Goal: Transaction & Acquisition: Obtain resource

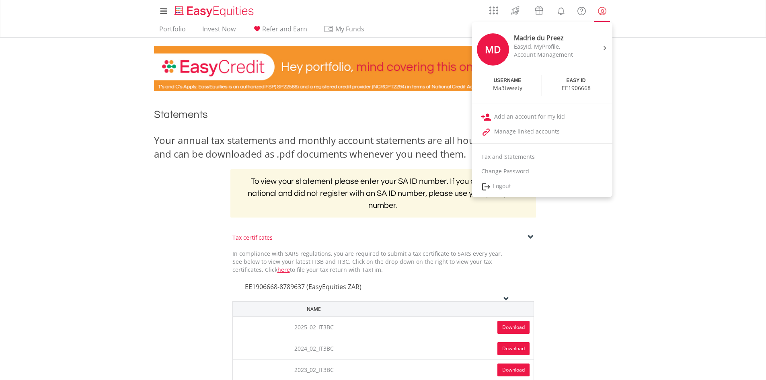
click at [605, 10] on lord-icon "My Profile" at bounding box center [602, 11] width 10 height 10
click at [504, 188] on link "Logout" at bounding box center [542, 187] width 141 height 16
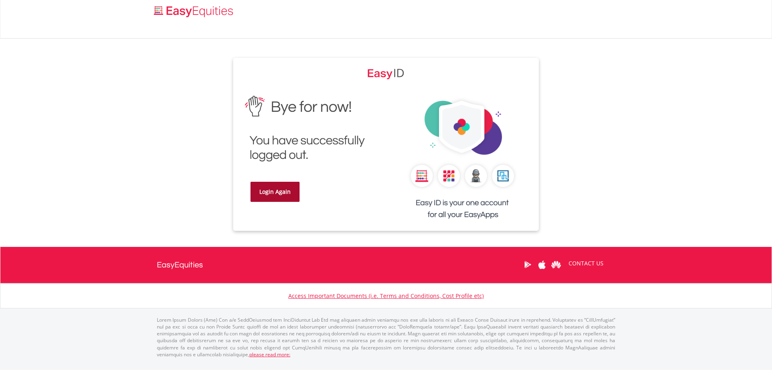
click at [272, 189] on link "Login Again" at bounding box center [275, 192] width 49 height 20
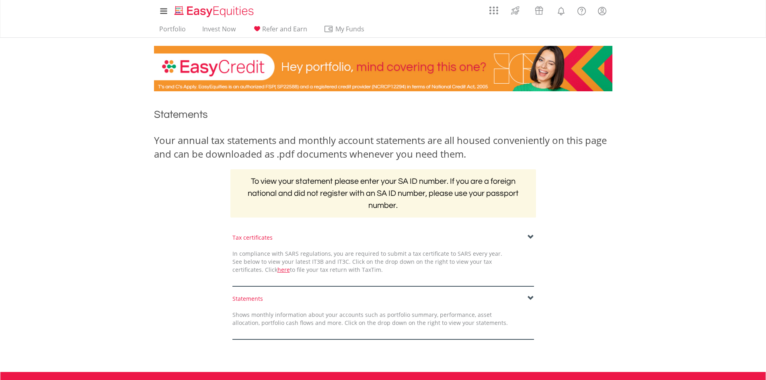
click at [531, 236] on span at bounding box center [531, 237] width 6 height 6
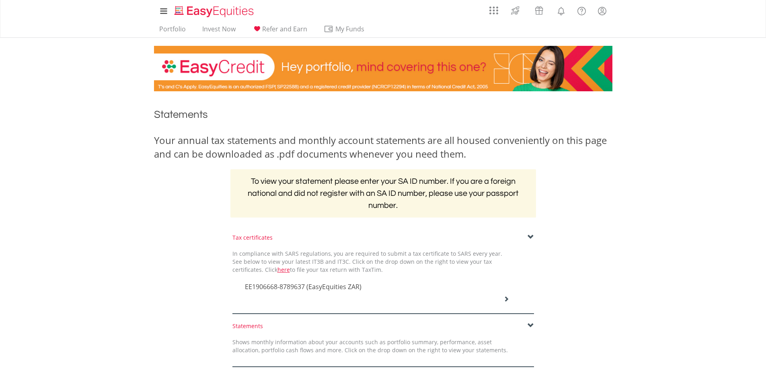
click at [509, 296] on icon at bounding box center [507, 299] width 6 height 6
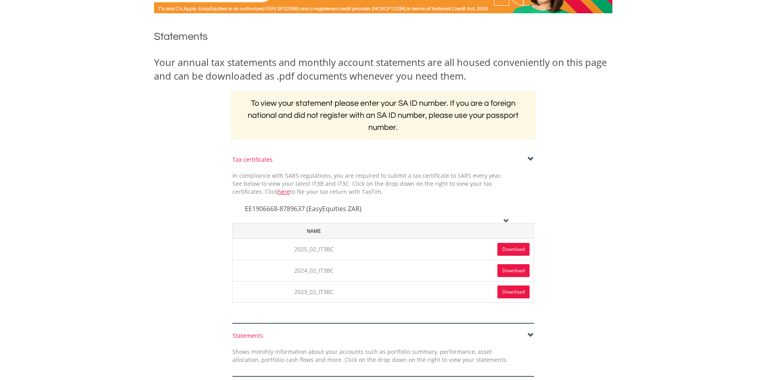
scroll to position [80, 0]
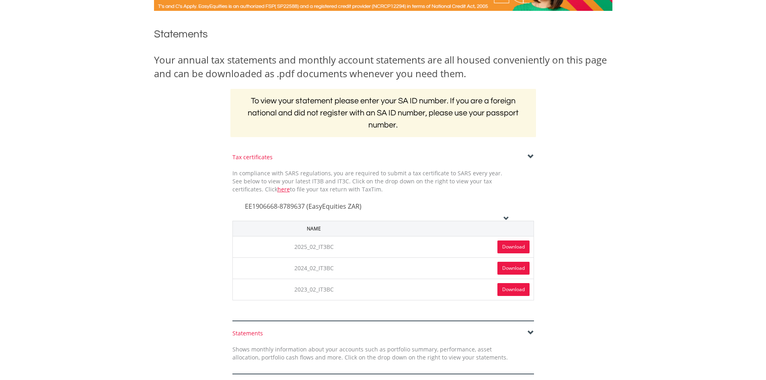
click at [516, 248] on link "Download" at bounding box center [514, 247] width 32 height 13
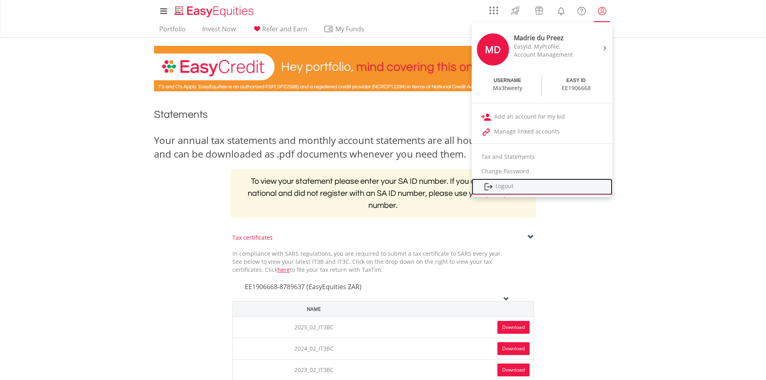
click at [510, 185] on link "Logout" at bounding box center [542, 187] width 141 height 16
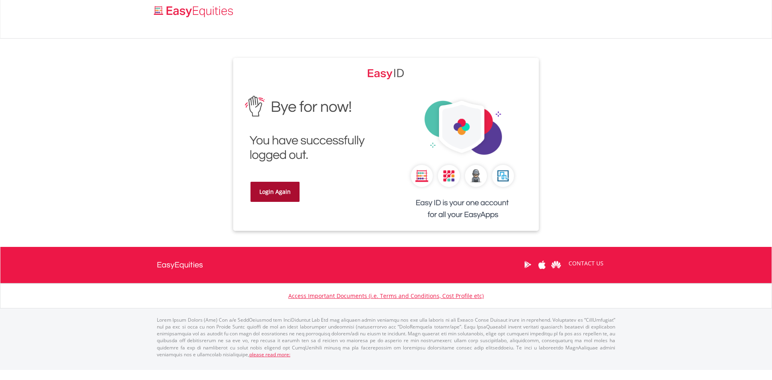
click at [283, 198] on link "Login Again" at bounding box center [275, 192] width 49 height 20
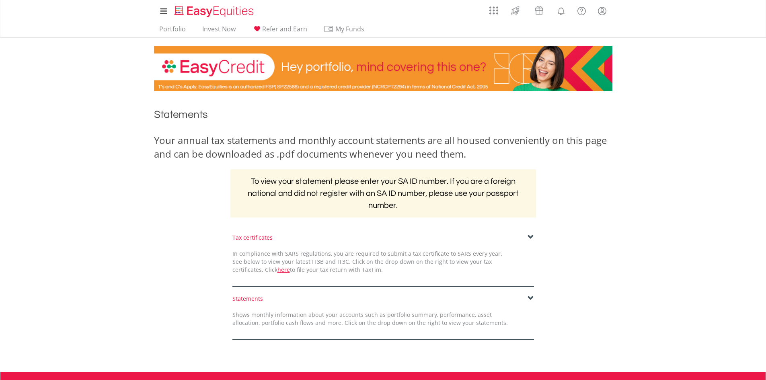
click at [532, 240] on span at bounding box center [531, 237] width 6 height 6
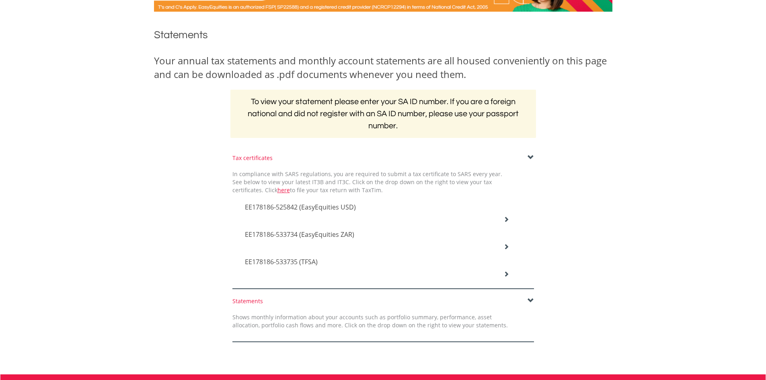
scroll to position [80, 0]
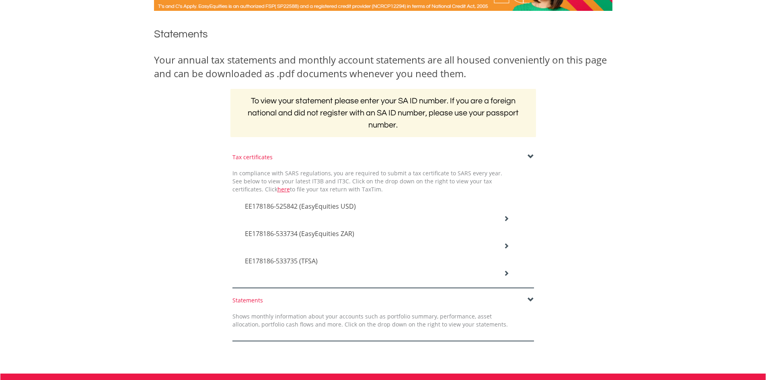
click at [508, 221] on div "EE178186-533734 (EasyEquities ZAR)" at bounding box center [377, 234] width 277 height 27
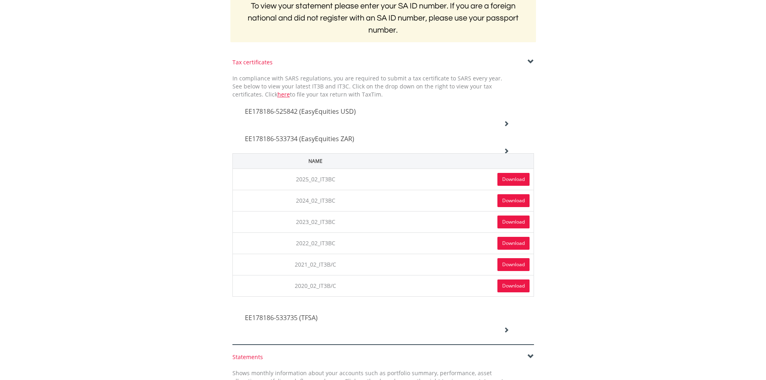
scroll to position [201, 0]
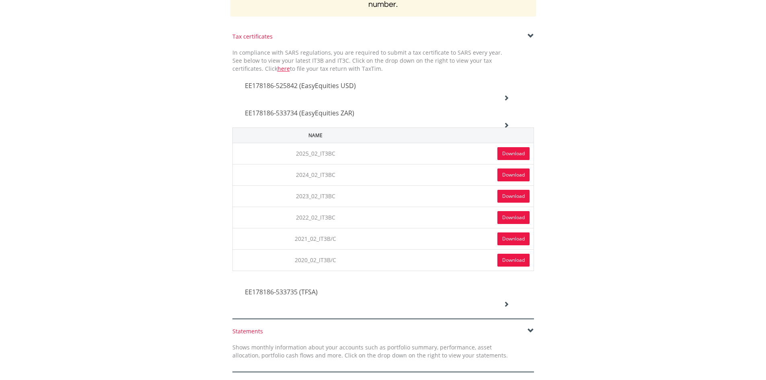
click at [517, 154] on link "Download" at bounding box center [514, 153] width 32 height 13
click at [504, 122] on icon at bounding box center [507, 125] width 6 height 6
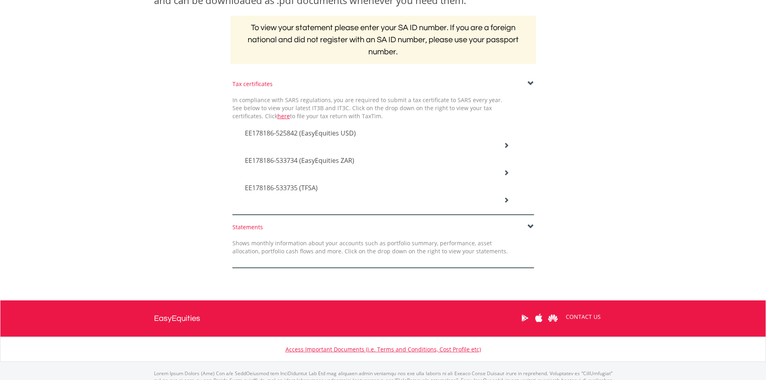
scroll to position [150, 0]
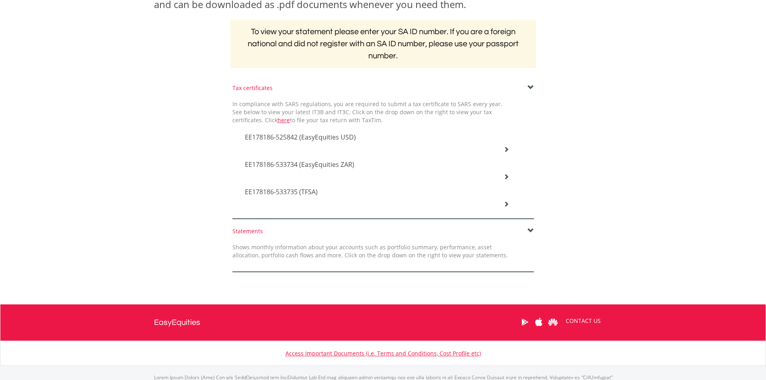
click at [500, 174] on div "EE178186-533734 (EasyEquities ZAR)" at bounding box center [377, 165] width 277 height 27
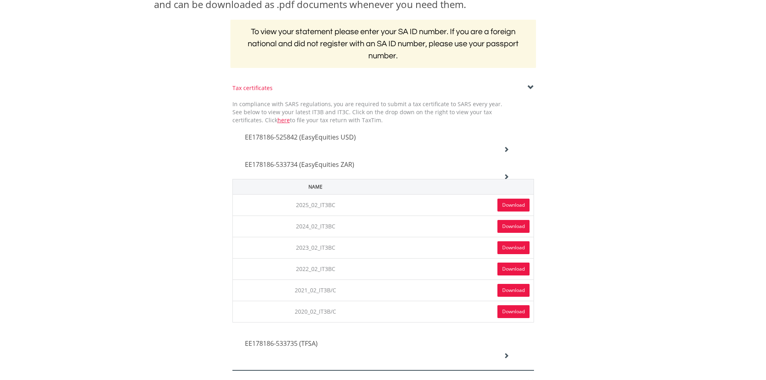
click at [508, 202] on link "Download" at bounding box center [514, 205] width 32 height 13
click at [566, 186] on div "Tax certificates In compliance with SARS regulations, you are required to submi…" at bounding box center [383, 227] width 471 height 287
click at [424, 190] on th at bounding box center [466, 186] width 135 height 15
click at [506, 174] on icon at bounding box center [507, 177] width 6 height 6
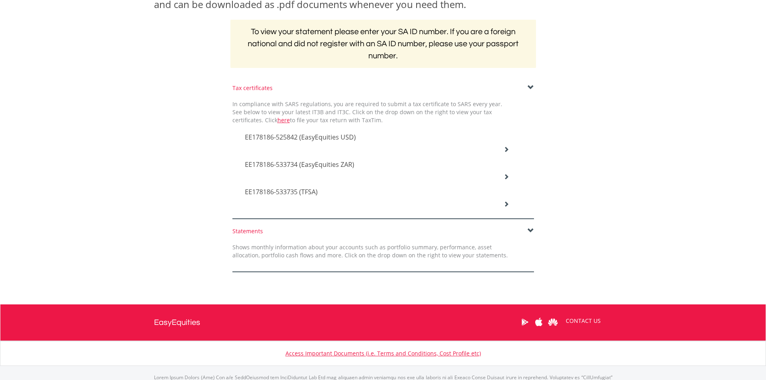
click at [507, 202] on icon at bounding box center [507, 204] width 6 height 6
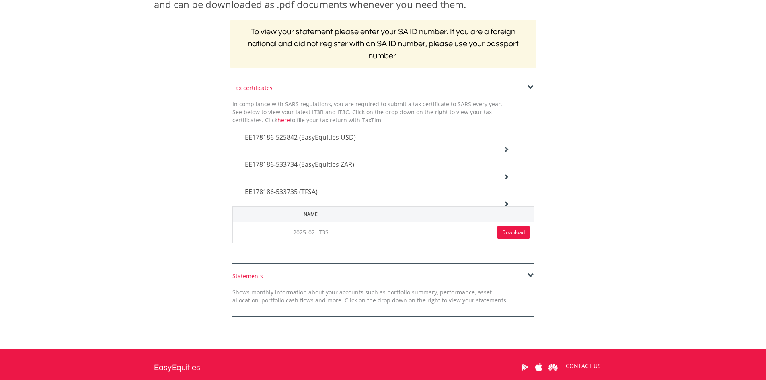
click at [500, 231] on link "Download" at bounding box center [514, 232] width 32 height 13
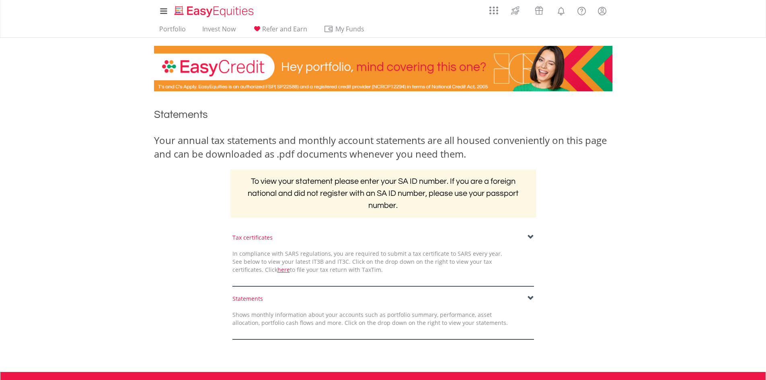
click at [528, 240] on span at bounding box center [531, 237] width 6 height 6
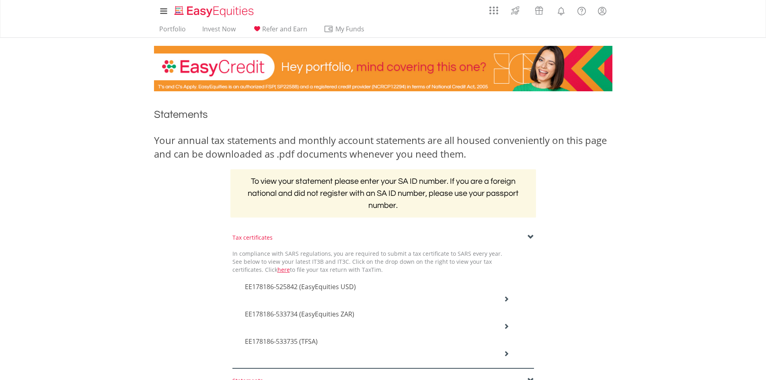
click at [350, 287] on span "EE178186-525842 (EasyEquities USD)" at bounding box center [300, 286] width 111 height 9
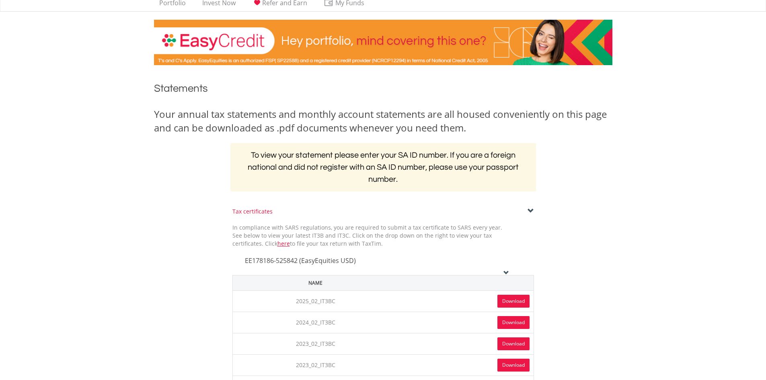
scroll to position [40, 0]
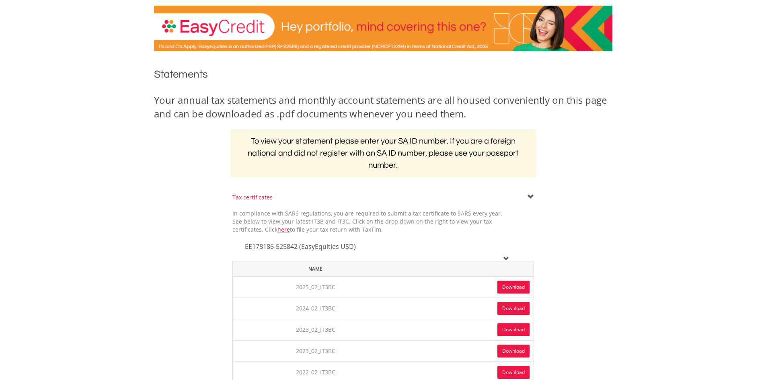
click at [508, 291] on link "Download" at bounding box center [514, 287] width 32 height 13
